Goal: Information Seeking & Learning: Learn about a topic

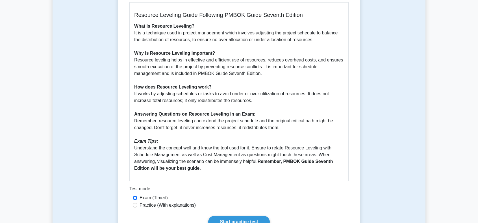
scroll to position [169, 0]
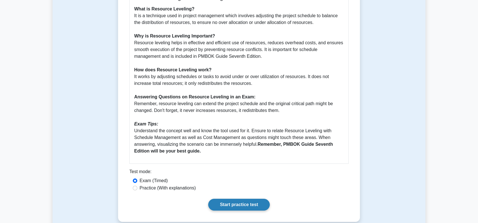
click at [254, 205] on link "Start practice test" at bounding box center [238, 205] width 61 height 12
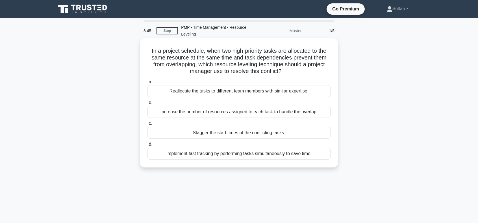
click at [251, 135] on div "Stagger the start times of the conflicting tasks." at bounding box center [238, 133] width 183 height 12
click at [147, 126] on input "c. Stagger the start times of the conflicting tasks." at bounding box center [147, 124] width 0 height 4
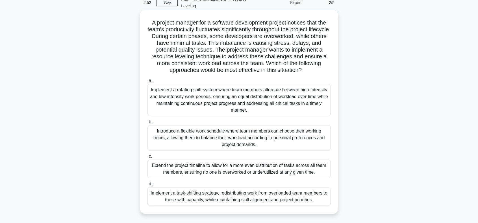
scroll to position [56, 0]
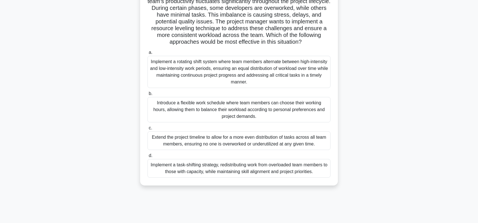
click at [243, 171] on div "Implement a task-shifting strategy, redistributing work from overloaded team me…" at bounding box center [238, 168] width 183 height 19
click at [147, 158] on input "d. Implement a task-shifting strategy, redistributing work from overloaded team…" at bounding box center [147, 156] width 0 height 4
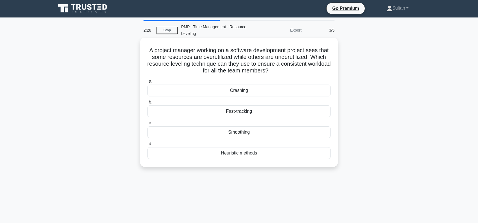
scroll to position [0, 0]
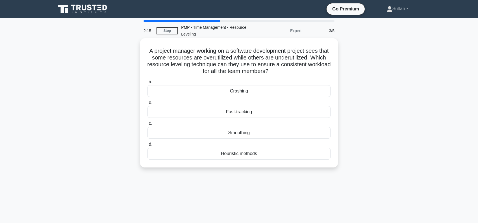
click at [238, 135] on div "Smoothing" at bounding box center [238, 133] width 183 height 12
click at [147, 126] on input "c. Smoothing" at bounding box center [147, 124] width 0 height 4
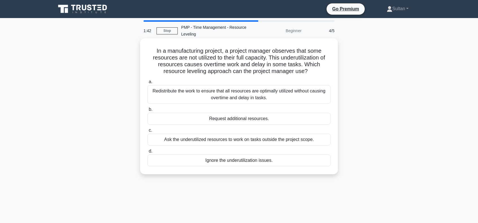
click at [243, 95] on div "Redistribute the work to ensure that all resources are optimally utilized witho…" at bounding box center [238, 94] width 183 height 19
click at [147, 84] on input "a. Redistribute the work to ensure that all resources are optimally utilized wi…" at bounding box center [147, 82] width 0 height 4
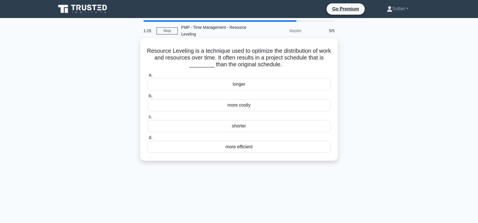
click at [236, 87] on div "longer" at bounding box center [238, 85] width 183 height 12
click at [147, 77] on input "a. longer" at bounding box center [147, 75] width 0 height 4
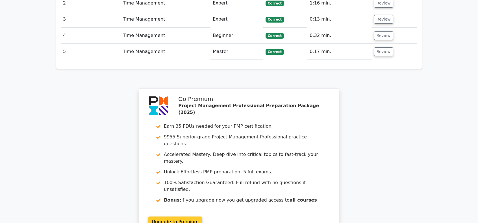
scroll to position [778, 0]
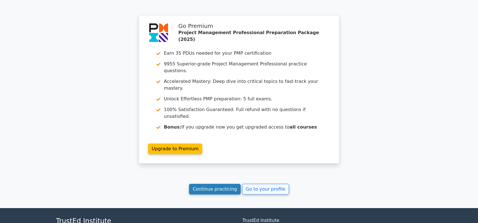
click at [219, 184] on link "Continue practicing" at bounding box center [215, 189] width 52 height 11
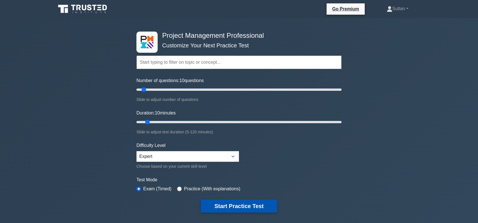
click at [225, 206] on button "Start Practice Test" at bounding box center [239, 206] width 76 height 13
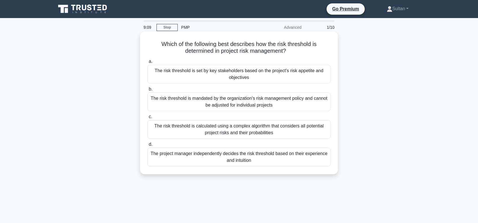
click at [240, 129] on div "The risk threshold is calculated using a complex algorithm that considers all p…" at bounding box center [238, 129] width 183 height 19
click at [147, 119] on input "c. The risk threshold is calculated using a complex algorithm that considers al…" at bounding box center [147, 117] width 0 height 4
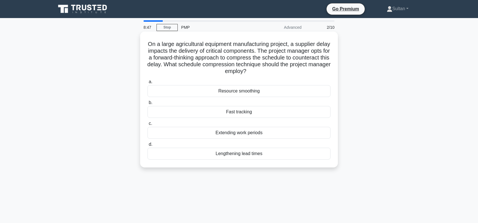
click at [237, 112] on div "Fast tracking" at bounding box center [238, 112] width 183 height 12
click at [147, 105] on input "b. Fast tracking" at bounding box center [147, 103] width 0 height 4
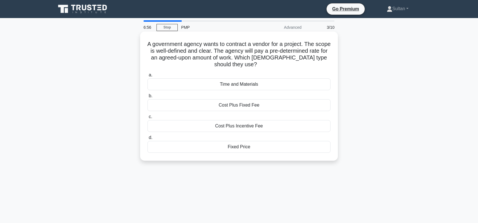
click at [245, 151] on div "Fixed Price" at bounding box center [238, 147] width 183 height 12
click at [147, 140] on input "d. Fixed Price" at bounding box center [147, 138] width 0 height 4
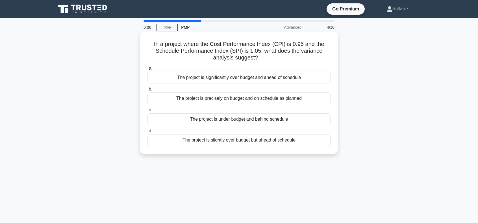
click at [224, 141] on div "The project is slightly over budget but ahead of schedule" at bounding box center [238, 140] width 183 height 12
click at [147, 133] on input "d. The project is slightly over budget but ahead of schedule" at bounding box center [147, 131] width 0 height 4
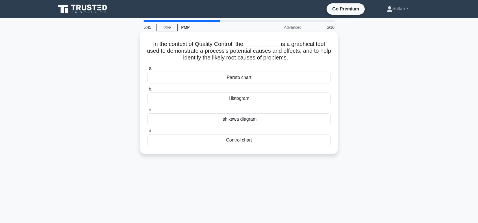
click at [232, 98] on div "Histogram" at bounding box center [238, 99] width 183 height 12
click at [147, 91] on input "b. Histogram" at bounding box center [147, 90] width 0 height 4
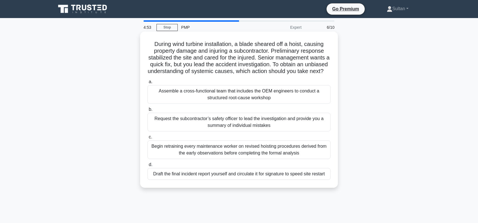
click at [223, 102] on div "Assemble a cross-functional team that includes the OEM engineers to conduct a s…" at bounding box center [238, 94] width 183 height 19
click at [147, 84] on input "a. Assemble a cross-functional team that includes the OEM engineers to conduct …" at bounding box center [147, 82] width 0 height 4
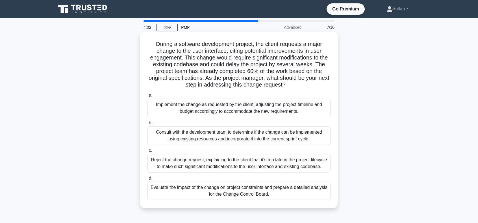
click at [227, 193] on div "Evaluate the impact of the change on project constraints and prepare a detailed…" at bounding box center [238, 191] width 183 height 19
click at [147, 180] on input "d. Evaluate the impact of the change on project constraints and prepare a detai…" at bounding box center [147, 179] width 0 height 4
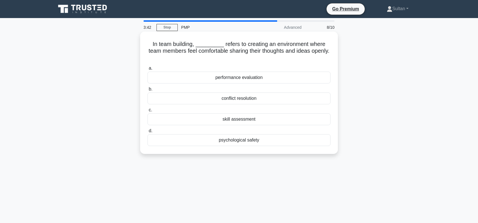
click at [233, 143] on div "psychological safety" at bounding box center [238, 140] width 183 height 12
click at [147, 133] on input "d. psychological safety" at bounding box center [147, 131] width 0 height 4
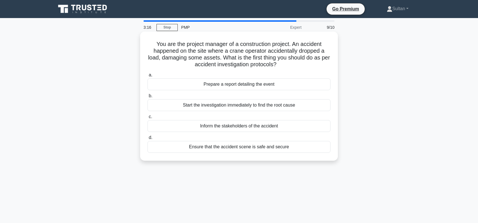
click at [232, 146] on div "Ensure that the accident scene is safe and secure" at bounding box center [238, 147] width 183 height 12
click at [147, 140] on input "d. Ensure that the accident scene is safe and secure" at bounding box center [147, 138] width 0 height 4
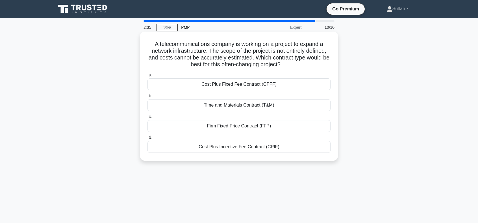
click at [216, 106] on div "Time and Materials Contract (T&M)" at bounding box center [238, 105] width 183 height 12
click at [147, 98] on input "b. Time and Materials Contract (T&M)" at bounding box center [147, 96] width 0 height 4
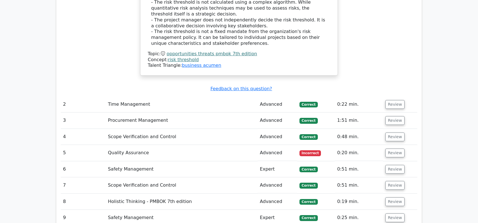
scroll to position [706, 0]
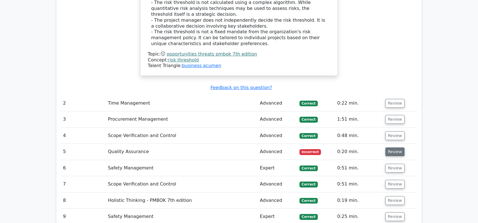
click at [391, 148] on button "Review" at bounding box center [394, 152] width 19 height 9
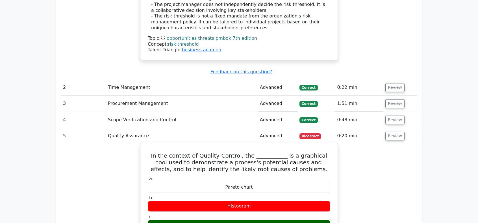
scroll to position [734, 0]
